Goal: Find specific page/section: Find specific page/section

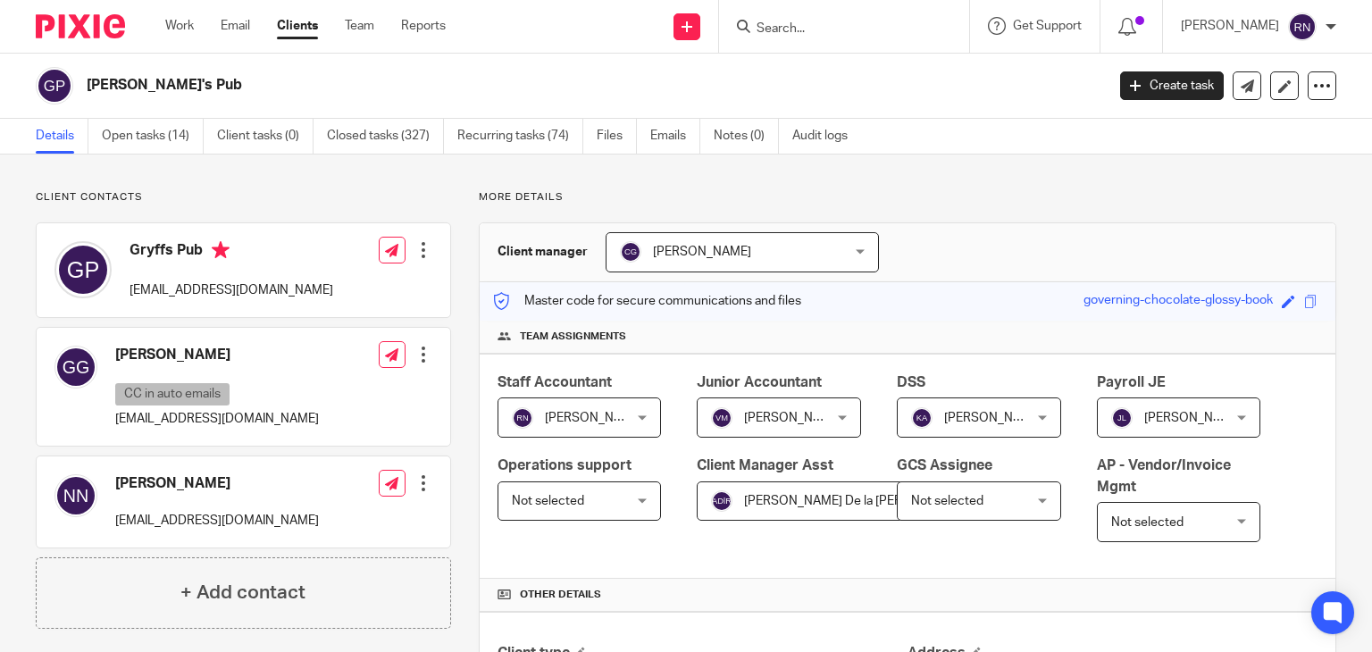
click at [867, 17] on form at bounding box center [850, 26] width 190 height 22
click at [820, 21] on input "Search" at bounding box center [835, 29] width 161 height 16
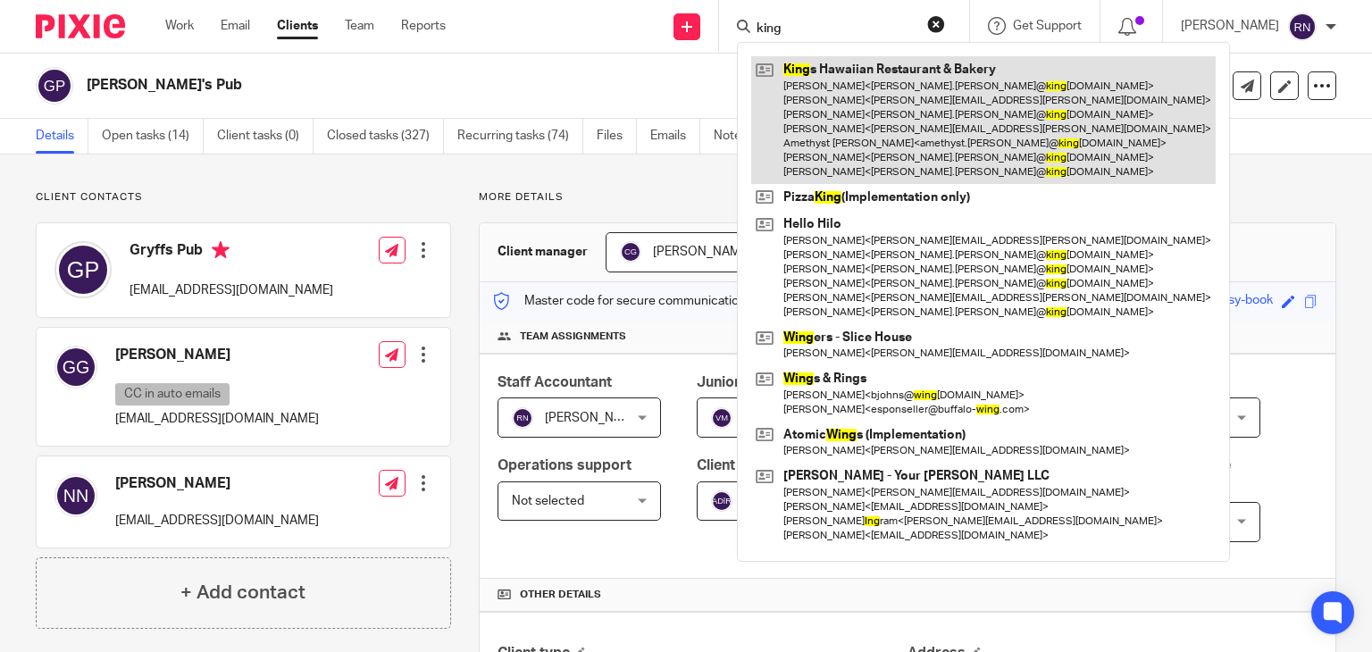
type input "king"
click at [885, 92] on link at bounding box center [983, 120] width 465 height 128
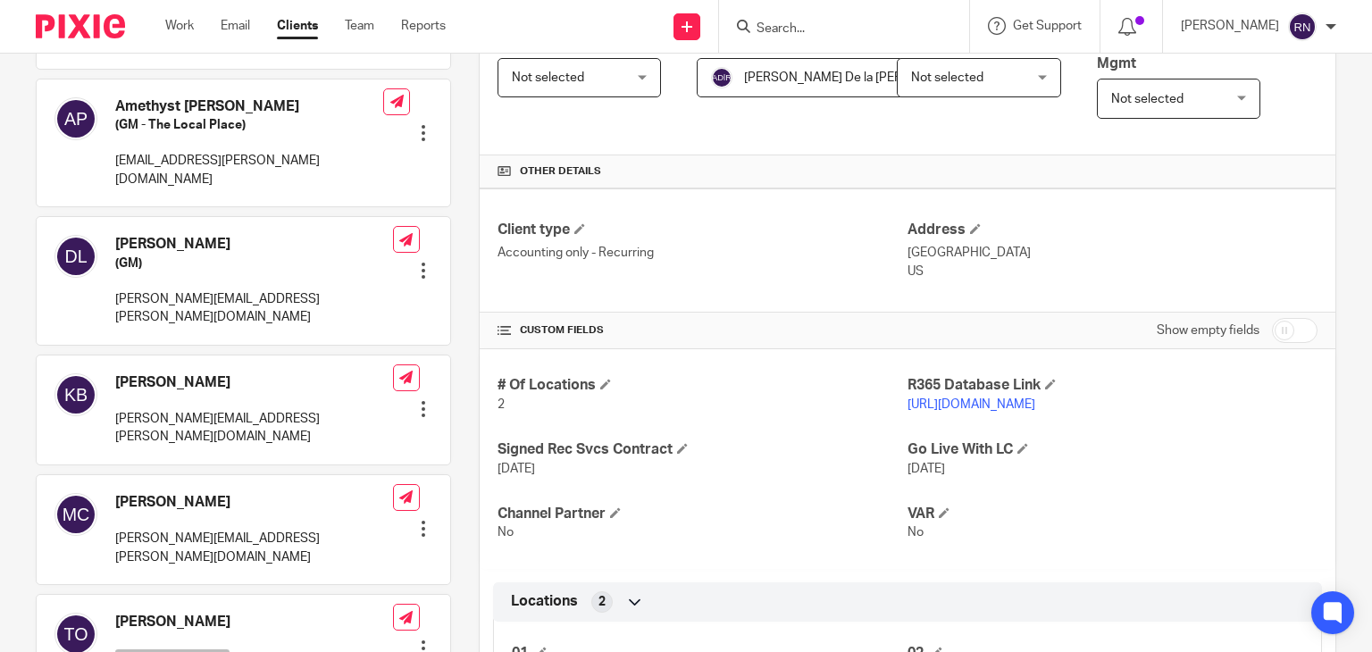
scroll to position [507, 0]
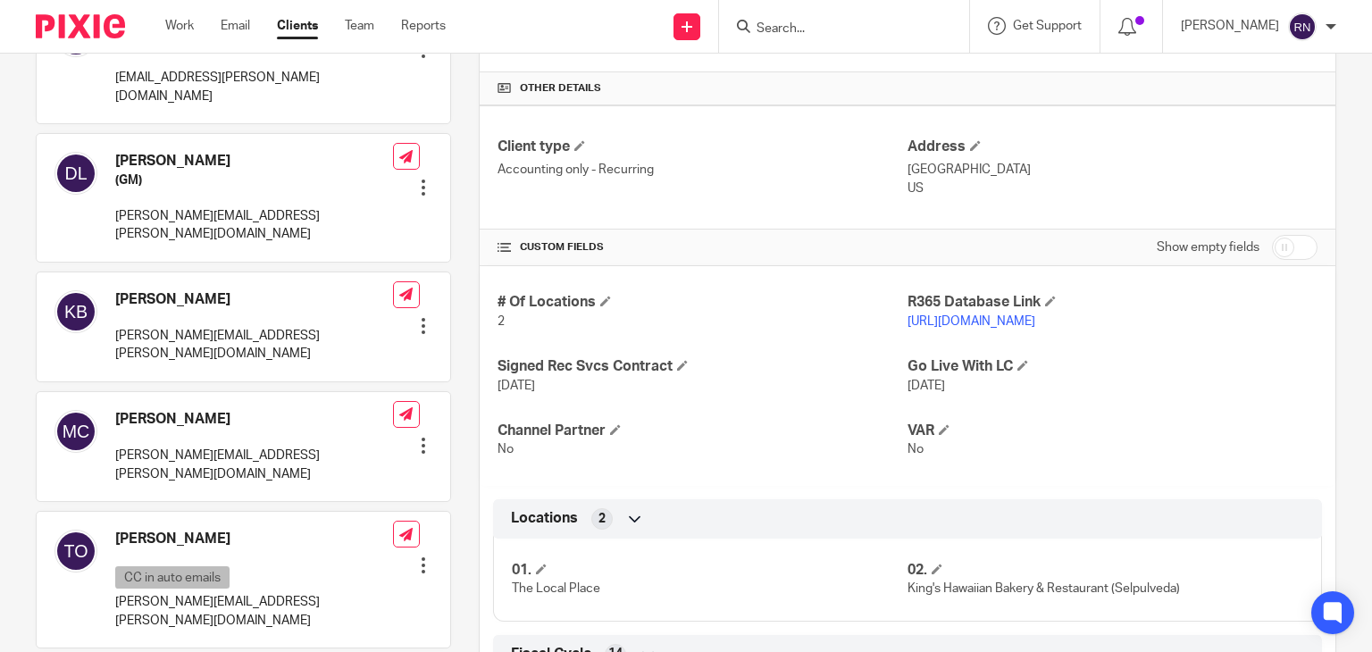
click at [1036, 321] on link "[URL][DOMAIN_NAME]" at bounding box center [972, 321] width 128 height 13
click at [847, 22] on input "Search" at bounding box center [835, 29] width 161 height 16
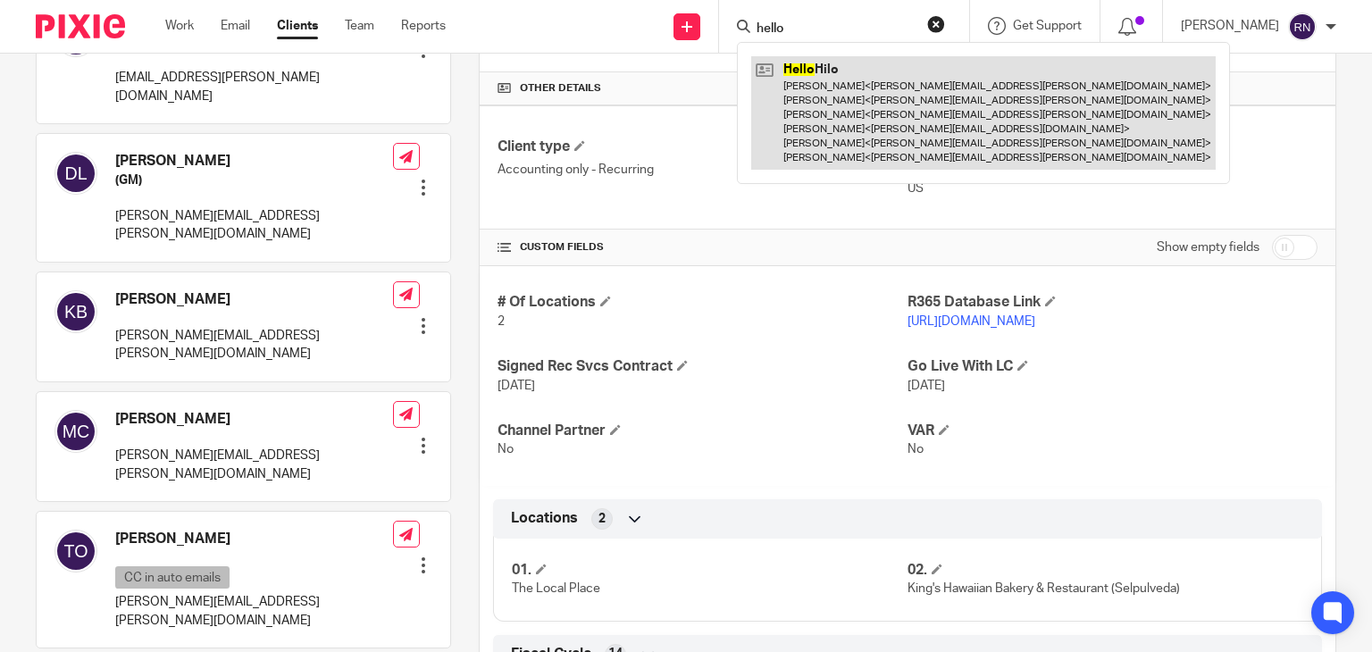
type input "hello"
click at [860, 92] on link at bounding box center [983, 112] width 465 height 113
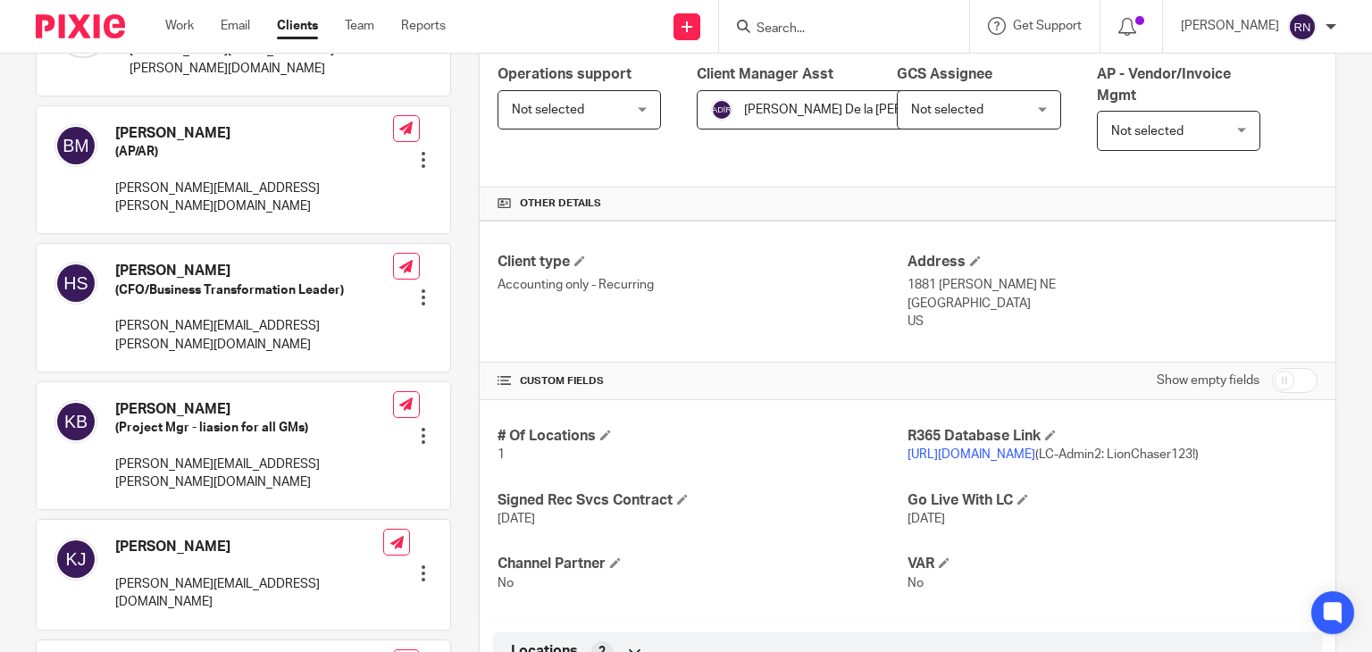
scroll to position [392, 0]
click at [1019, 451] on link "https://hellohilo.restaurant365.com/" at bounding box center [972, 454] width 128 height 13
click at [1036, 450] on link "https://hellohilo.restaurant365.com/" at bounding box center [972, 454] width 128 height 13
